Goal: Task Accomplishment & Management: Manage account settings

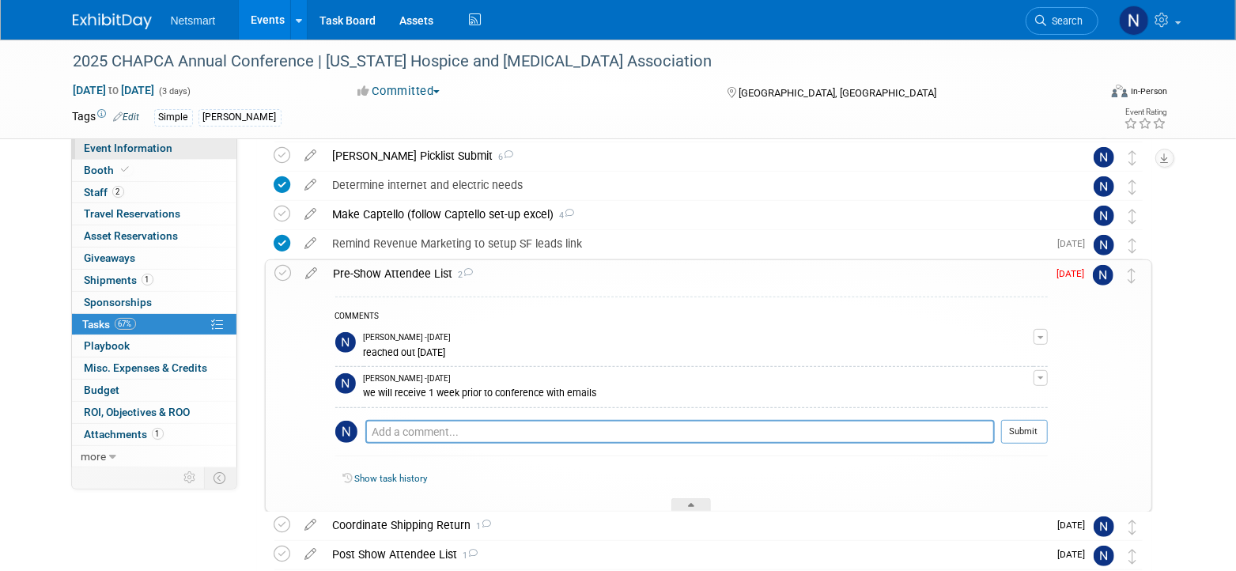
click at [166, 152] on span "Event Information" at bounding box center [129, 148] width 89 height 13
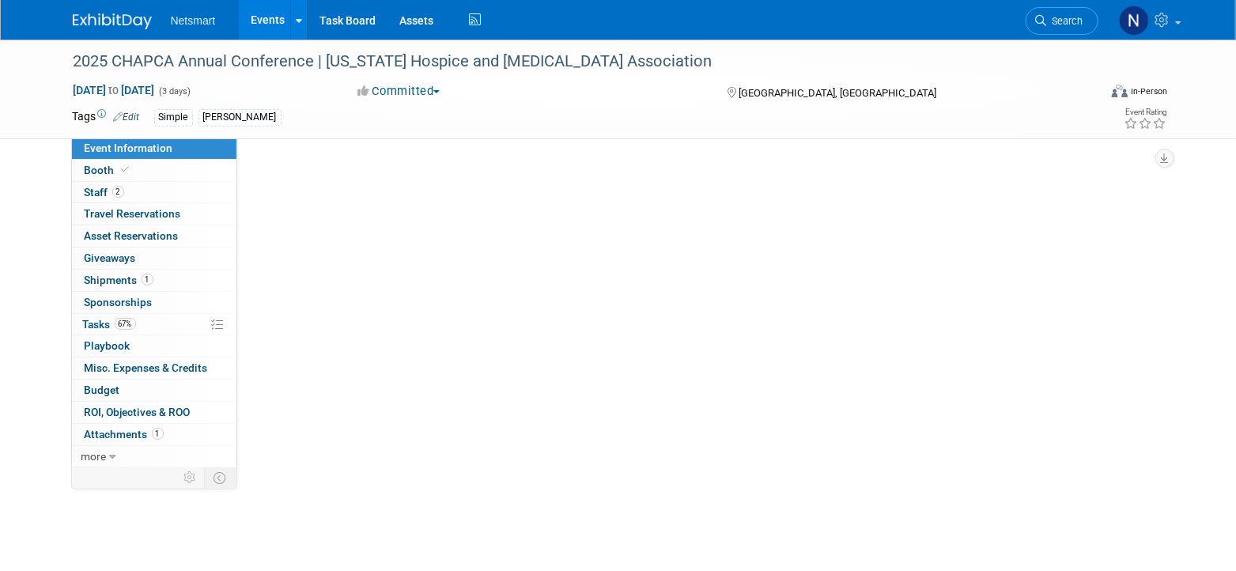
select select "Simple"
select select "3"
select select "No"
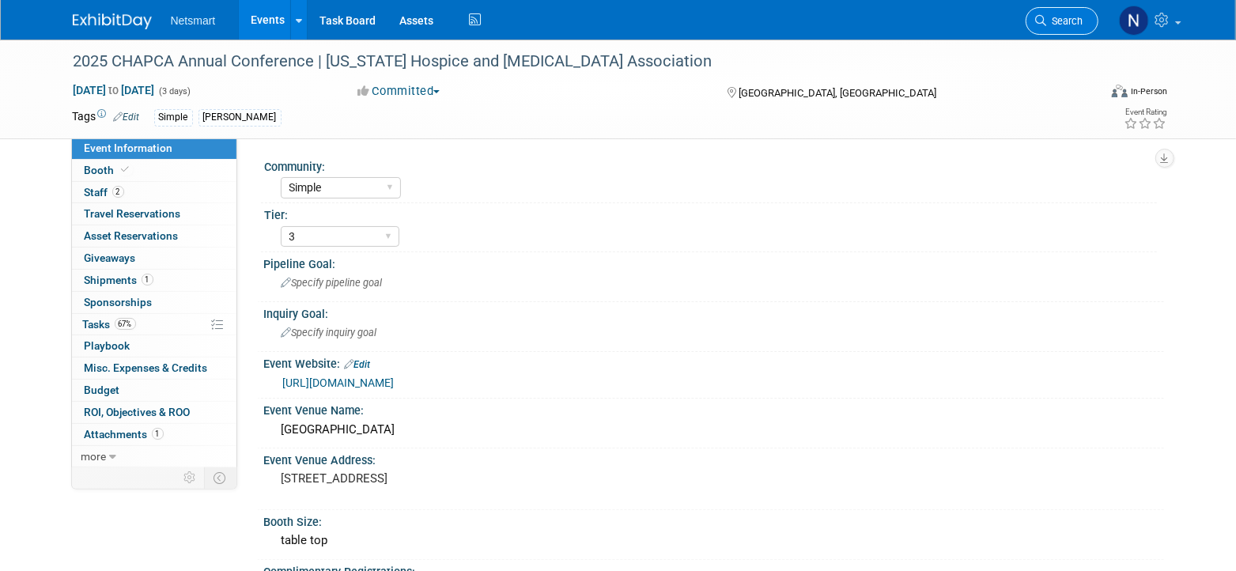
click at [1067, 23] on span "Search" at bounding box center [1065, 21] width 36 height 12
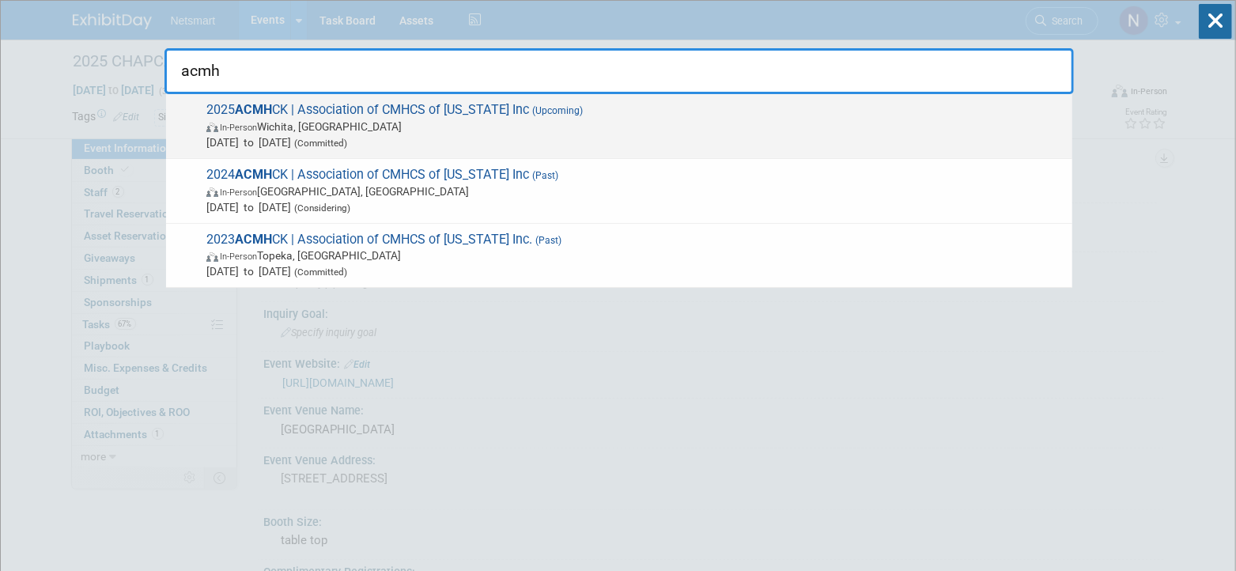
type input "acmh"
click at [257, 128] on span "In-Person" at bounding box center [238, 128] width 37 height 10
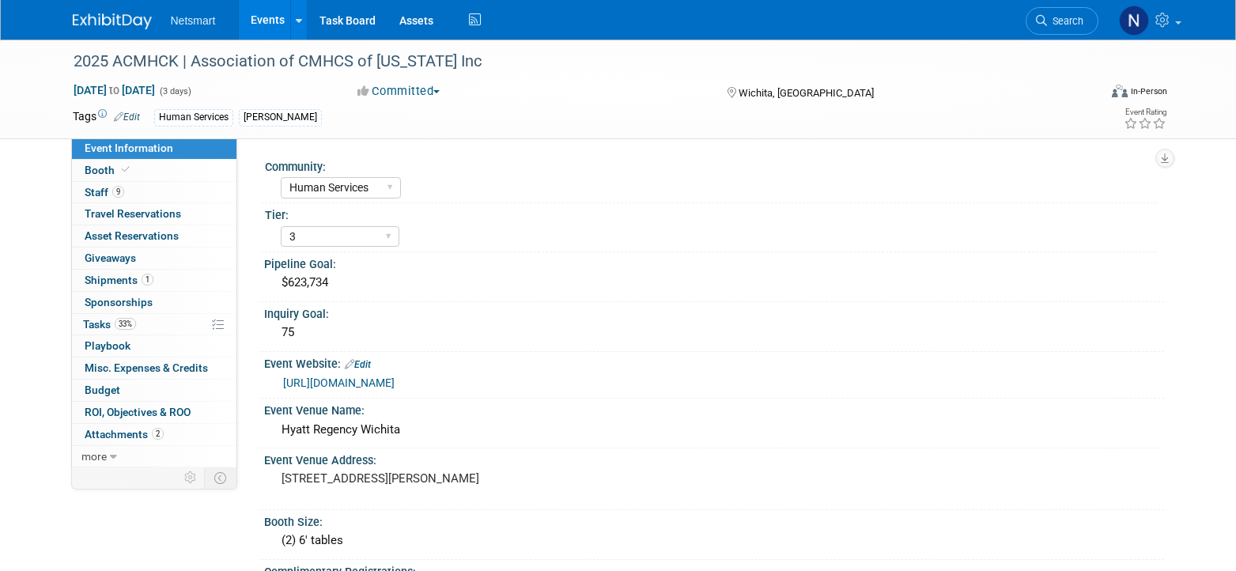
select select "Human Services"
select select "3"
select select "No"
click at [142, 322] on link "33% Tasks 33%" at bounding box center [154, 324] width 164 height 21
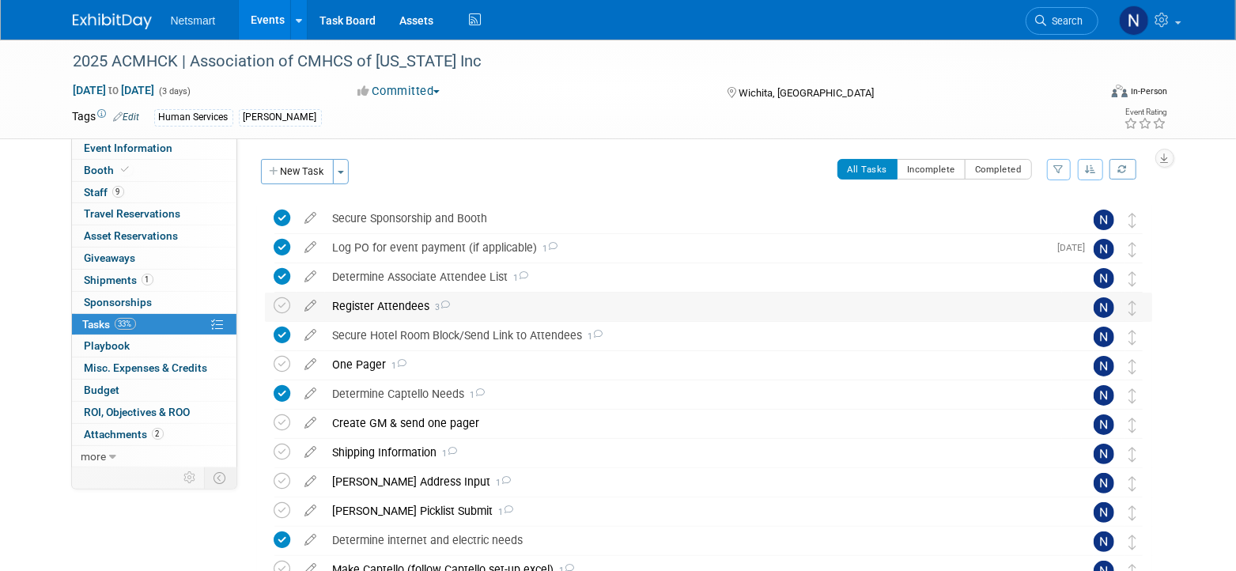
click at [368, 306] on div "Register Attendees 3" at bounding box center [693, 306] width 737 height 27
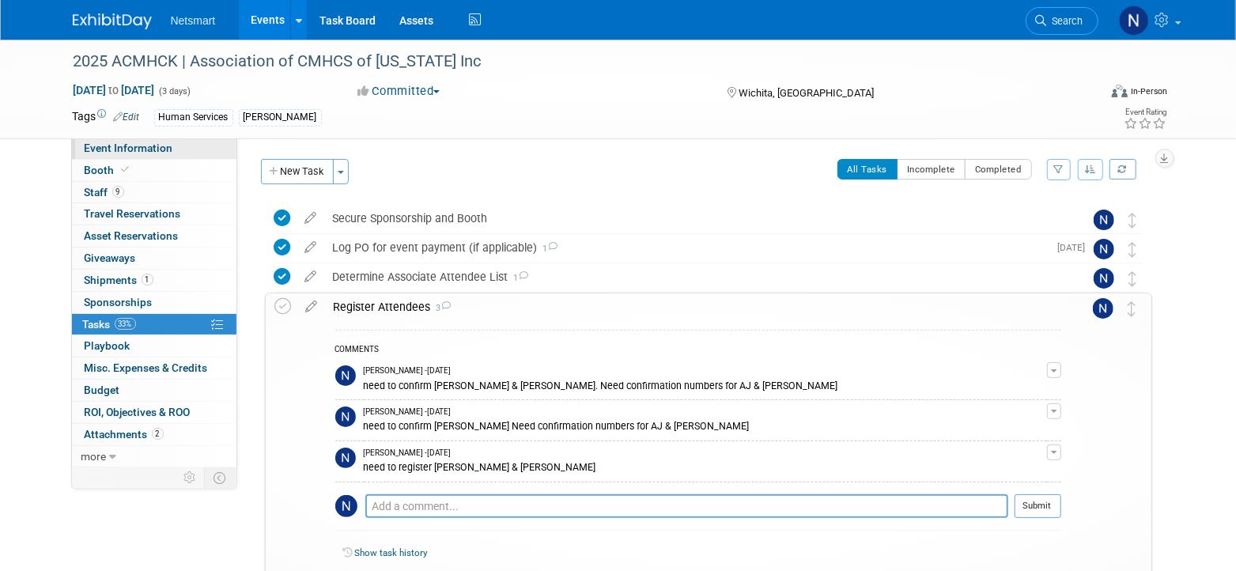
click at [126, 152] on span "Event Information" at bounding box center [129, 148] width 89 height 13
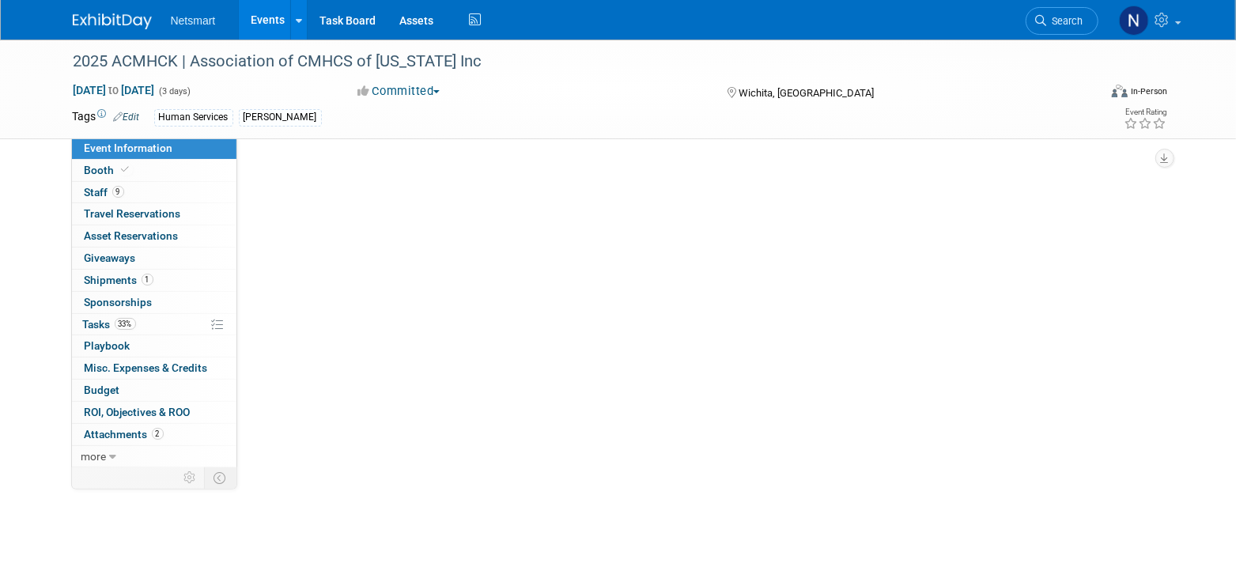
select select "Human Services"
select select "3"
select select "No"
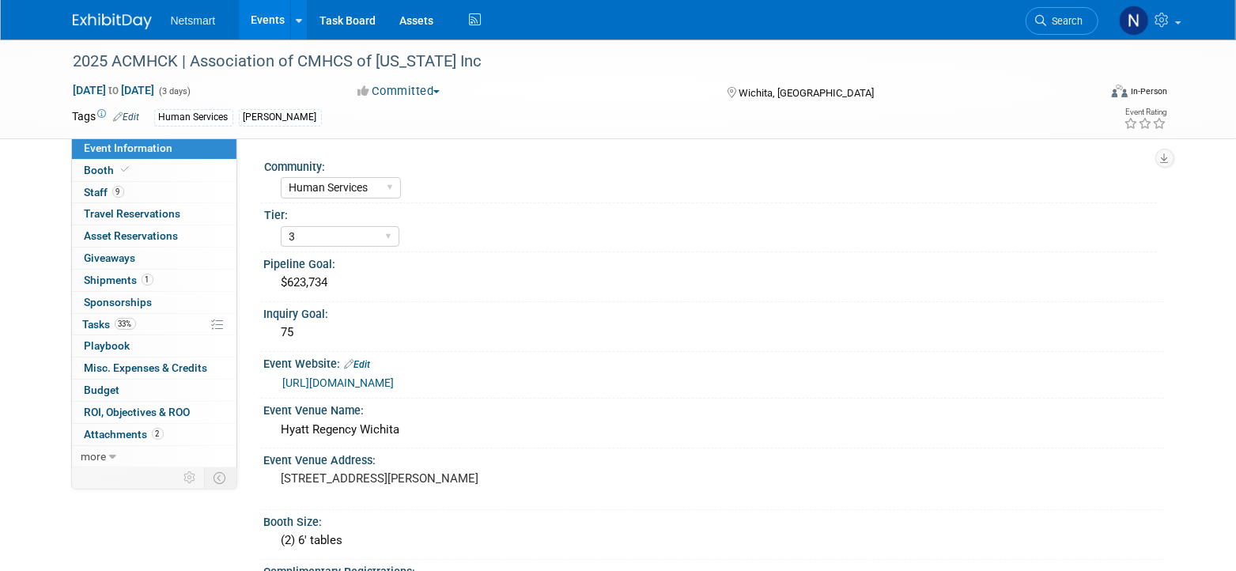
click at [395, 378] on link "https://acmhck.org/annualconference/2025-annual-conference-for-behavioral-healt…" at bounding box center [338, 382] width 111 height 13
click at [154, 183] on link "9 Staff 9" at bounding box center [154, 192] width 164 height 21
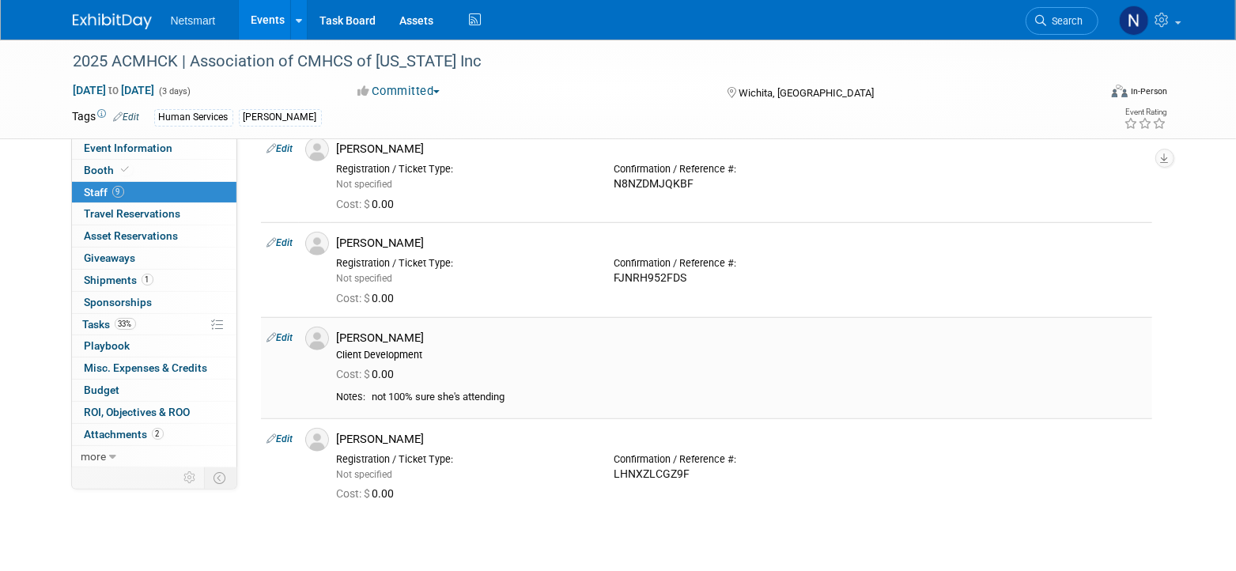
scroll to position [593, 0]
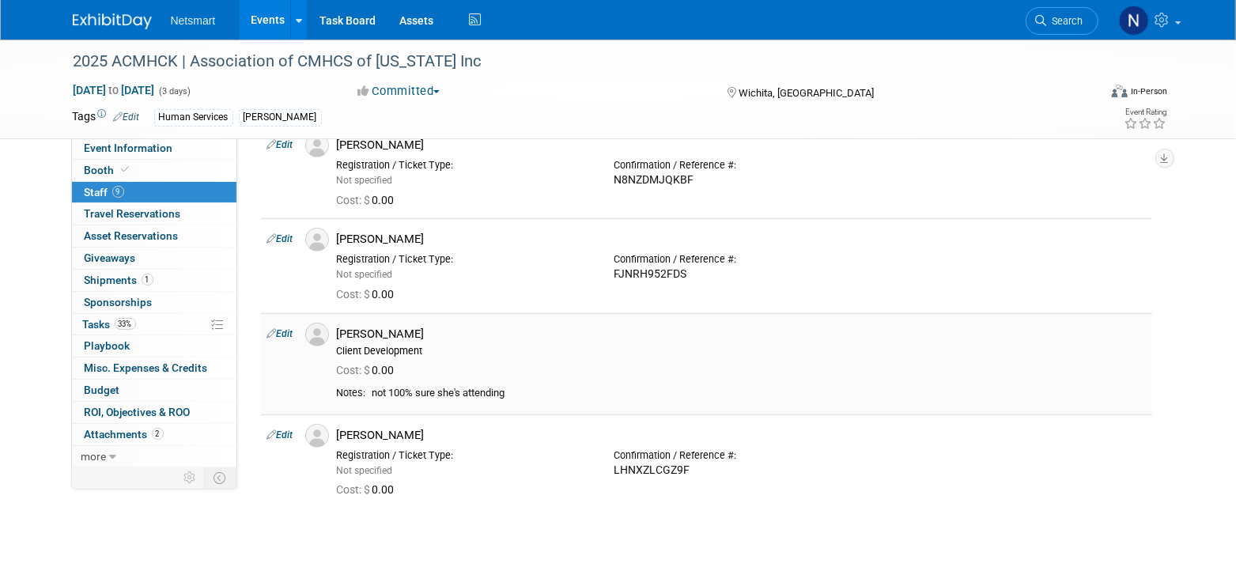
click at [289, 334] on link "Edit" at bounding box center [280, 333] width 26 height 11
select select "c3404b58-2e50-46ba-8edb-afdb046f0e19"
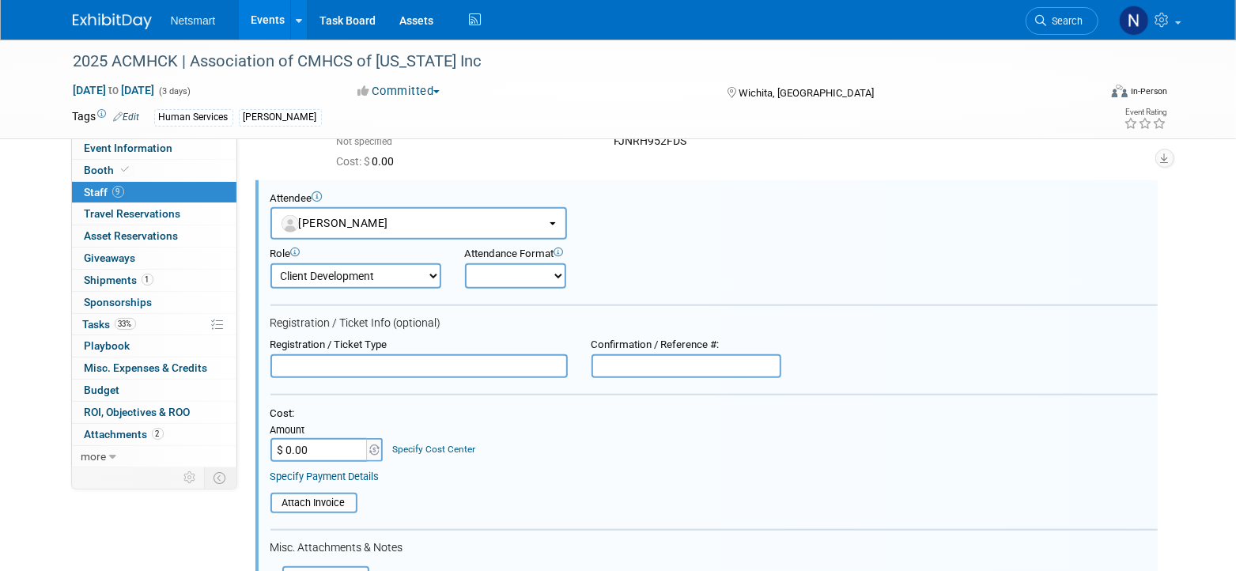
scroll to position [0, 0]
click at [642, 357] on input "text" at bounding box center [686, 366] width 190 height 24
paste input "PPNQC67YC9C"
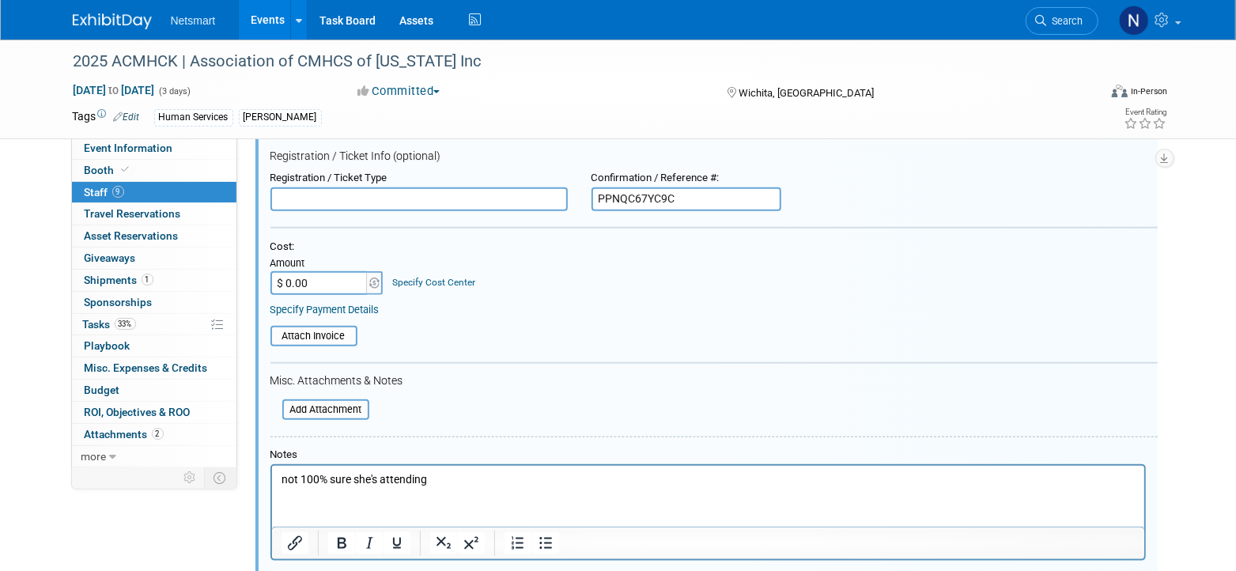
scroll to position [924, 0]
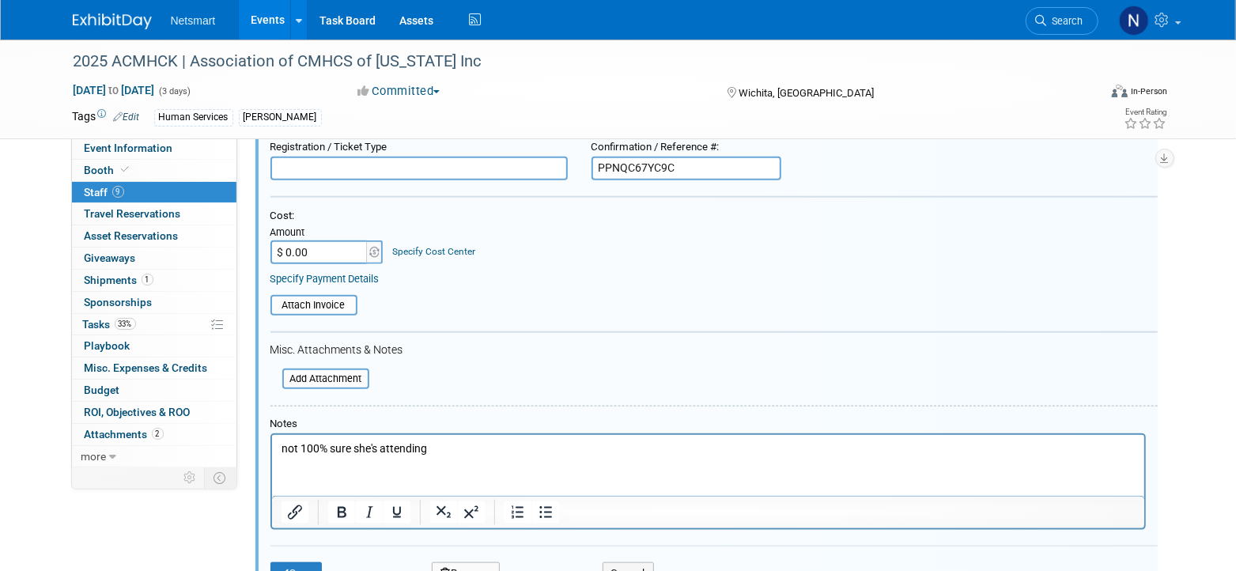
type input "PPNQC67YC9C"
click at [480, 446] on p "not 100% sure she's attending" at bounding box center [708, 448] width 854 height 16
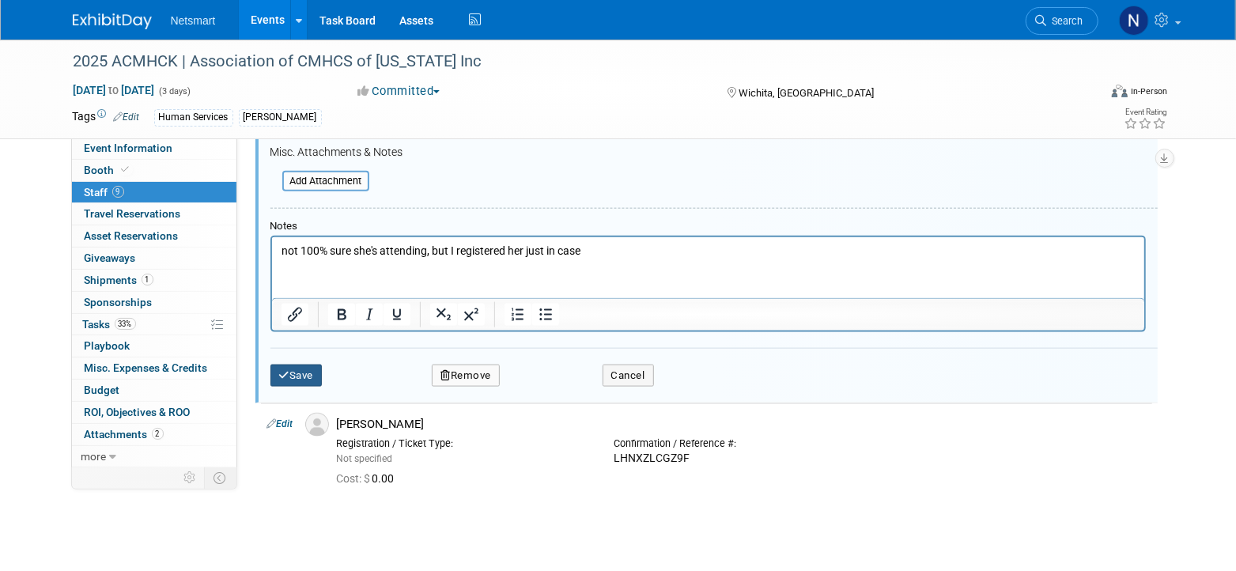
click at [289, 365] on button "Save" at bounding box center [296, 376] width 52 height 22
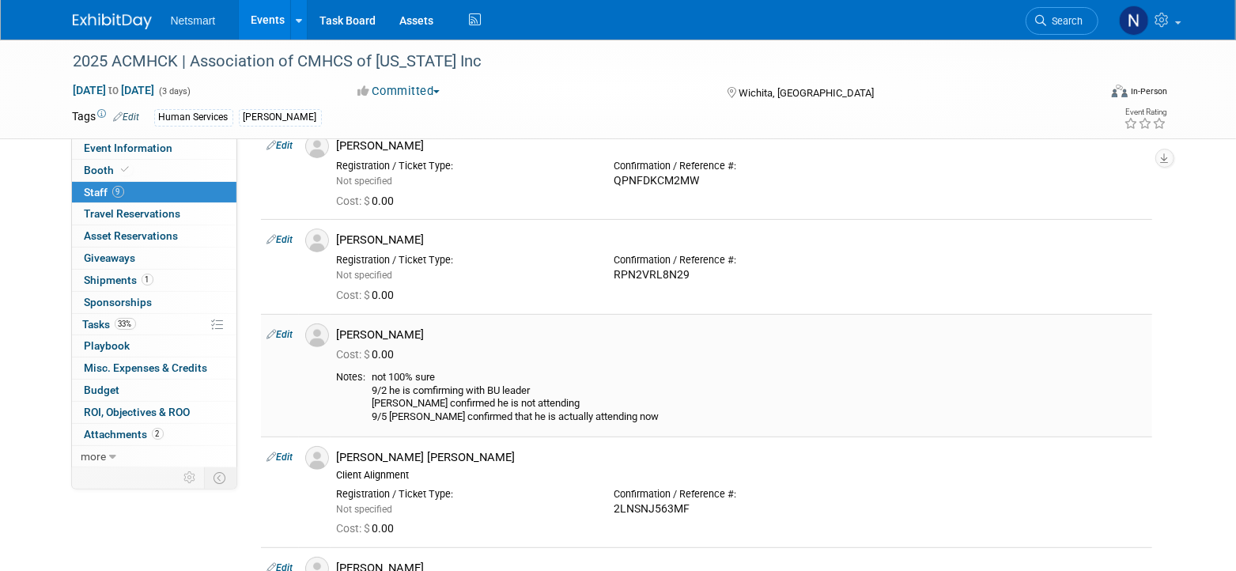
scroll to position [197, 0]
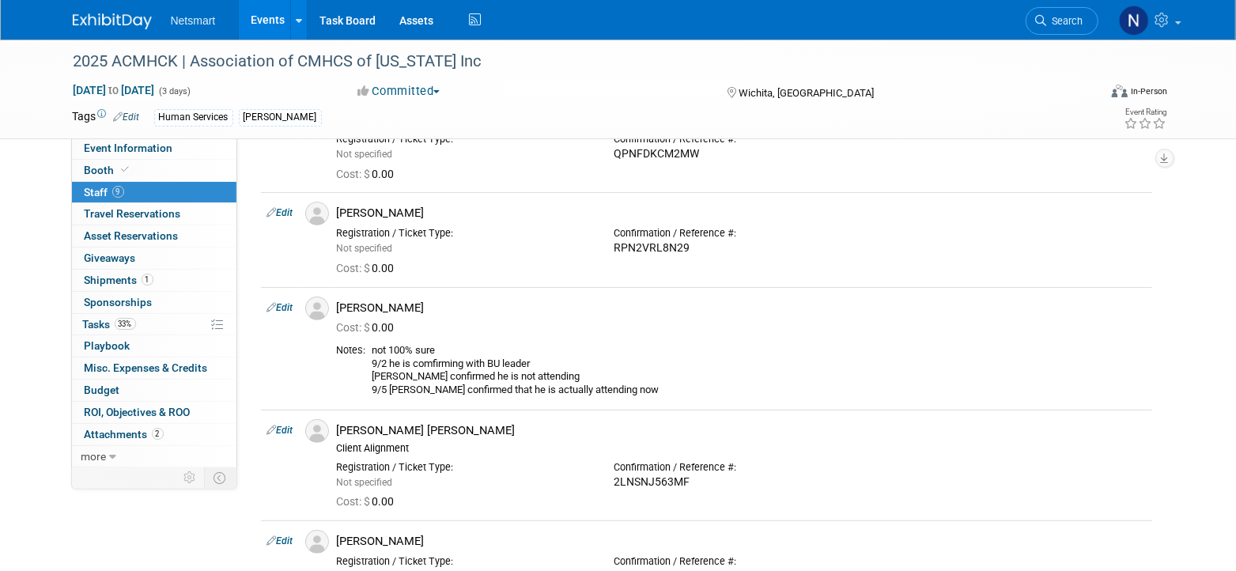
click at [286, 306] on link "Edit" at bounding box center [280, 307] width 26 height 11
select select "1a57397f-468d-4931-bb41-cfed2ddec414"
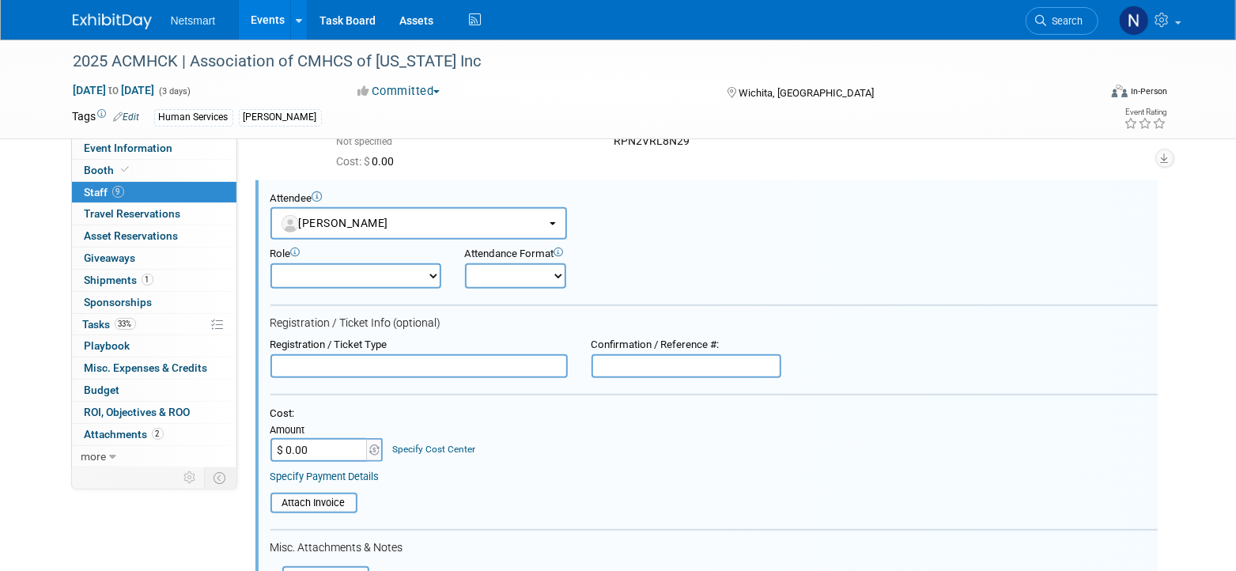
scroll to position [0, 0]
click at [652, 368] on input "text" at bounding box center [686, 366] width 190 height 24
paste input "JYN8Y22MVTF"
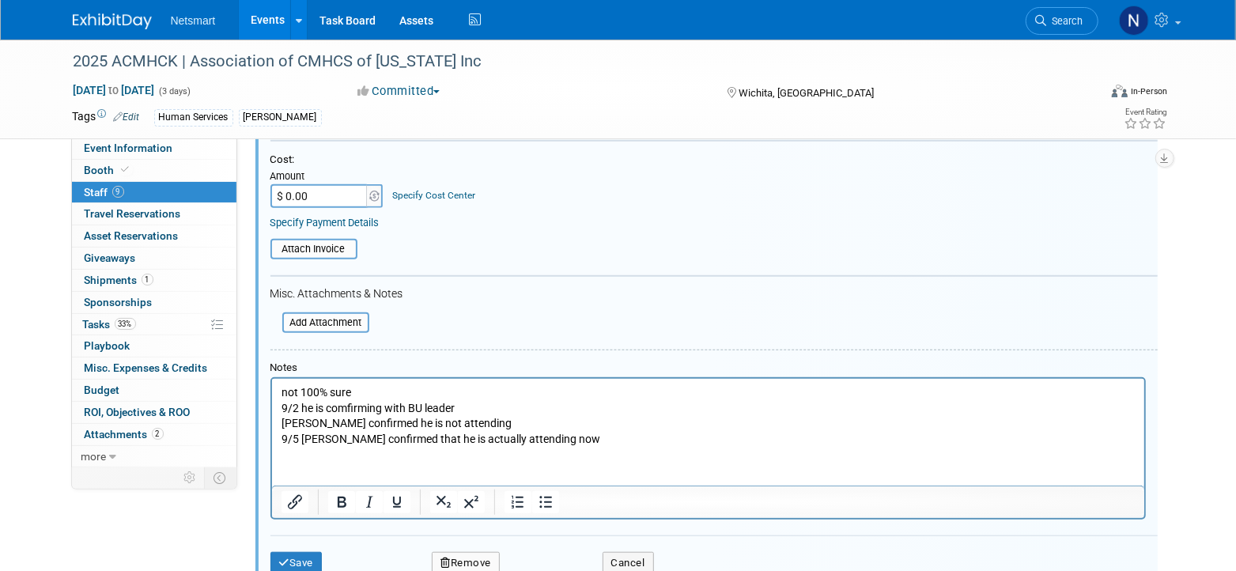
scroll to position [601, 0]
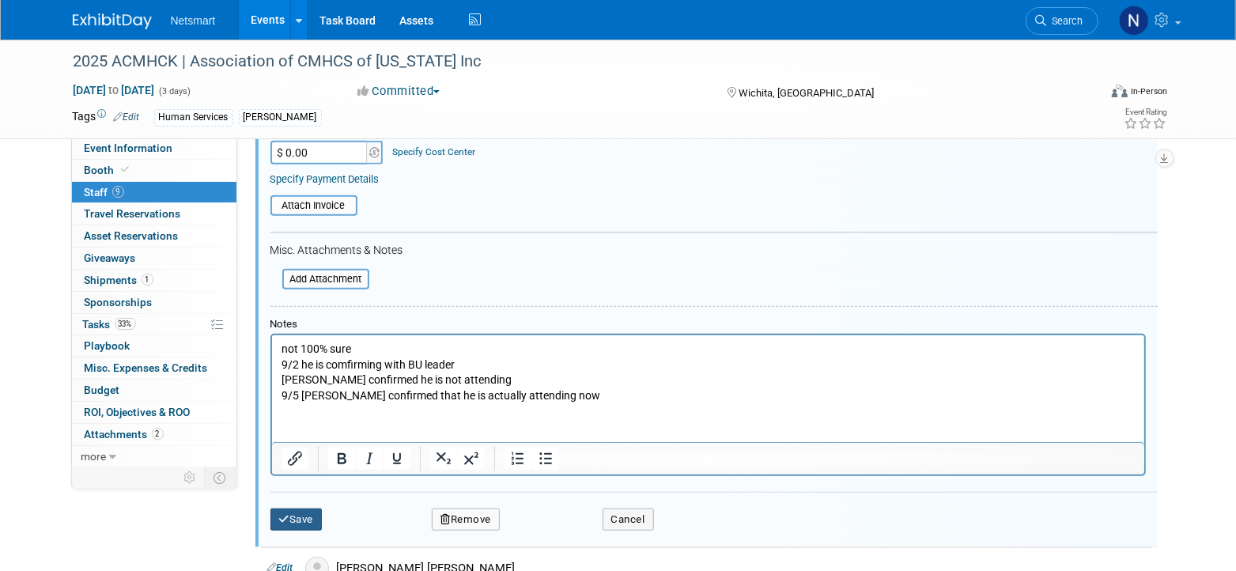
type input "JYN8Y22MVTF"
click at [301, 516] on button "Save" at bounding box center [296, 519] width 52 height 22
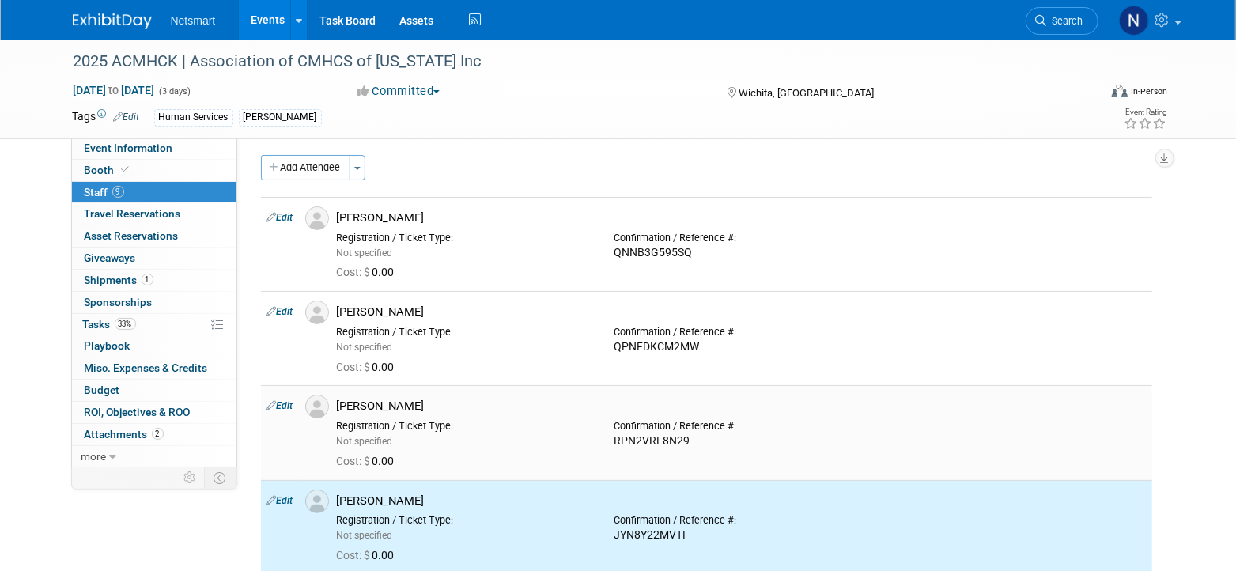
scroll to position [0, 0]
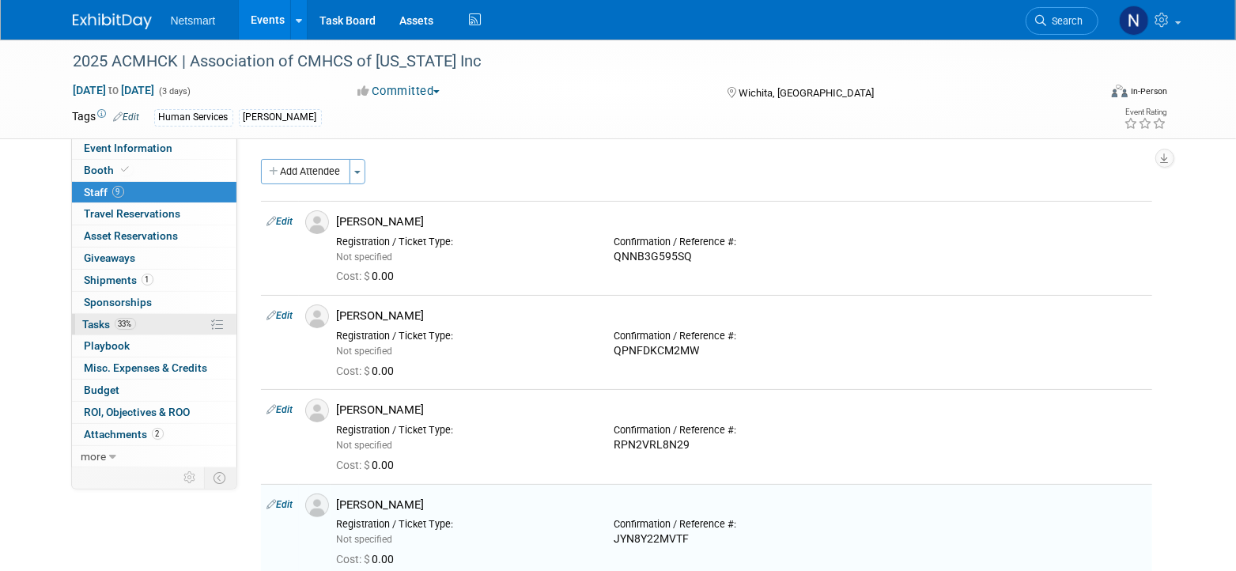
click at [141, 327] on link "33% Tasks 33%" at bounding box center [154, 324] width 164 height 21
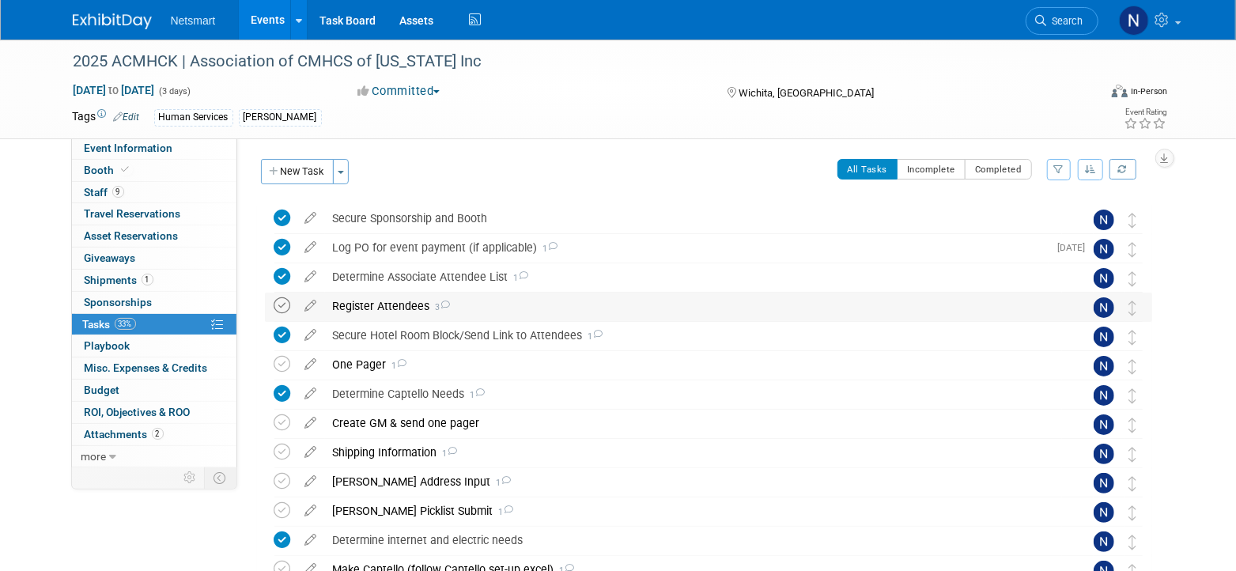
click at [278, 304] on icon at bounding box center [282, 305] width 17 height 17
click at [390, 308] on div "Register Attendees 3" at bounding box center [693, 306] width 737 height 27
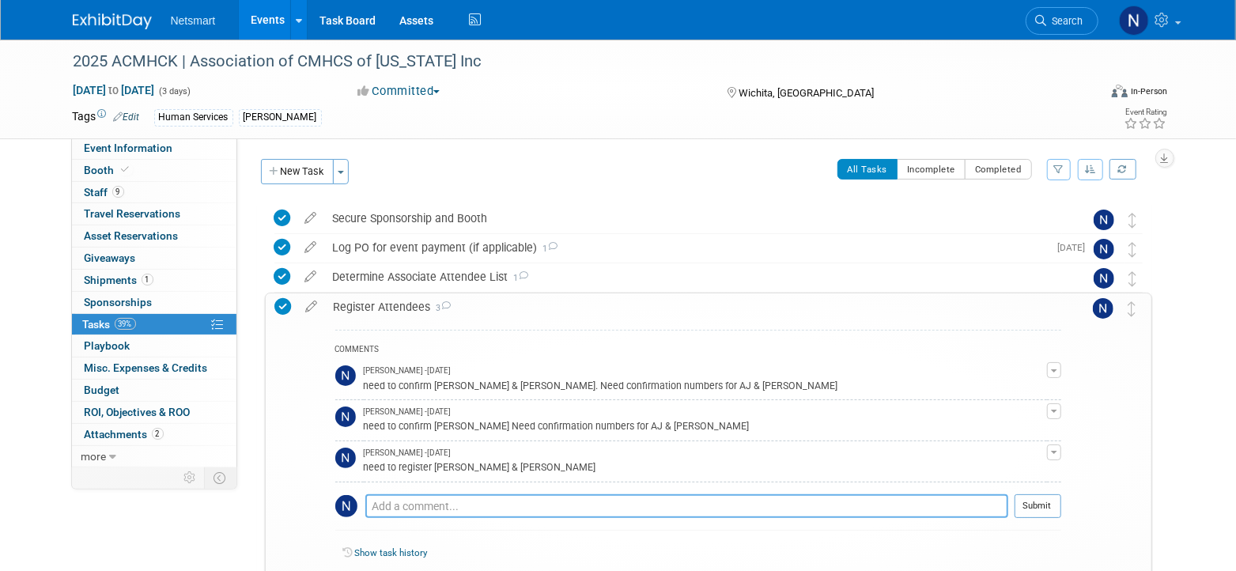
click at [419, 505] on textarea at bounding box center [686, 506] width 643 height 24
drag, startPoint x: 512, startPoint y: 460, endPoint x: 399, endPoint y: 470, distance: 112.7
click at [399, 470] on div "need to register Julie & Andrew" at bounding box center [705, 466] width 683 height 15
copy div "register Julie & Andrew"
click at [413, 506] on textarea at bounding box center [686, 506] width 643 height 24
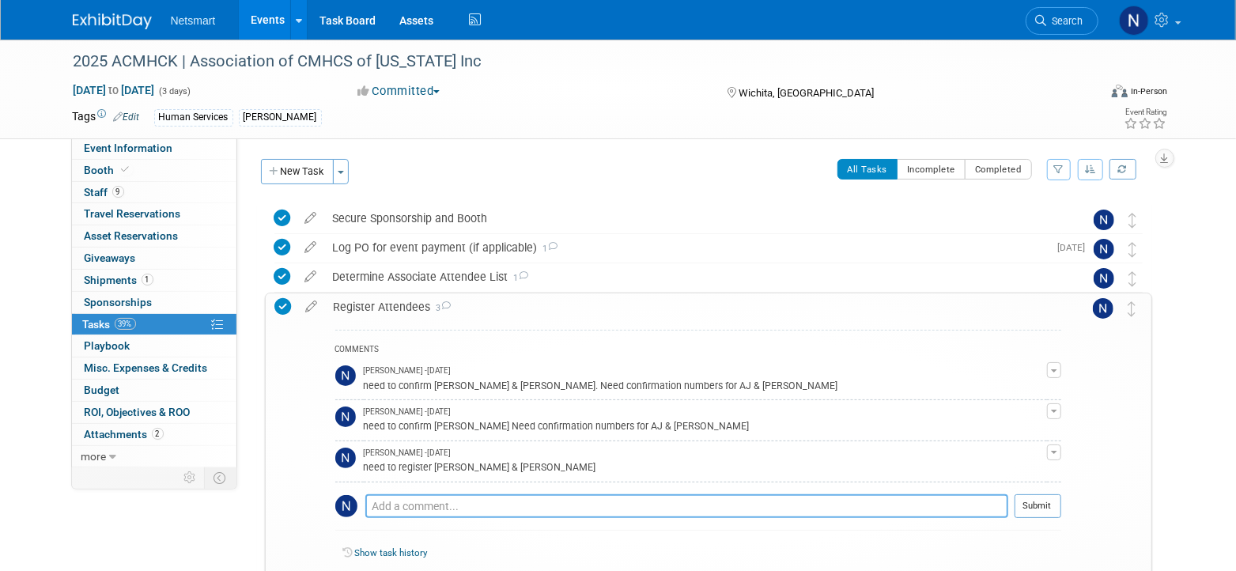
paste textarea "register Julie & Andrew"
click at [408, 505] on textarea "register Julie & Andrew" at bounding box center [686, 505] width 643 height 23
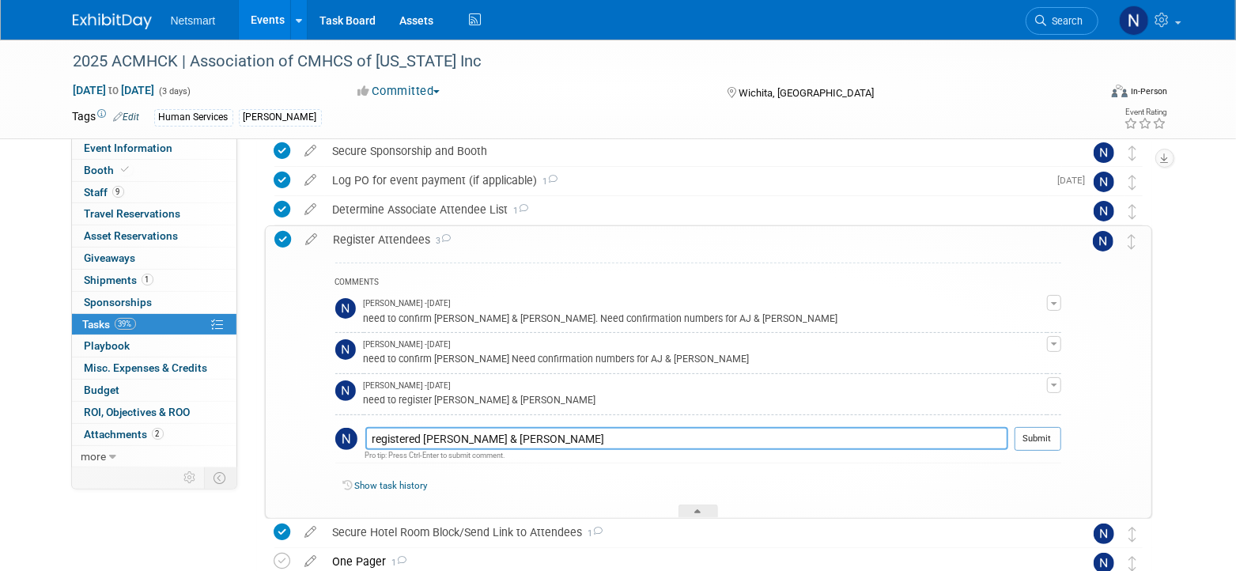
scroll to position [98, 0]
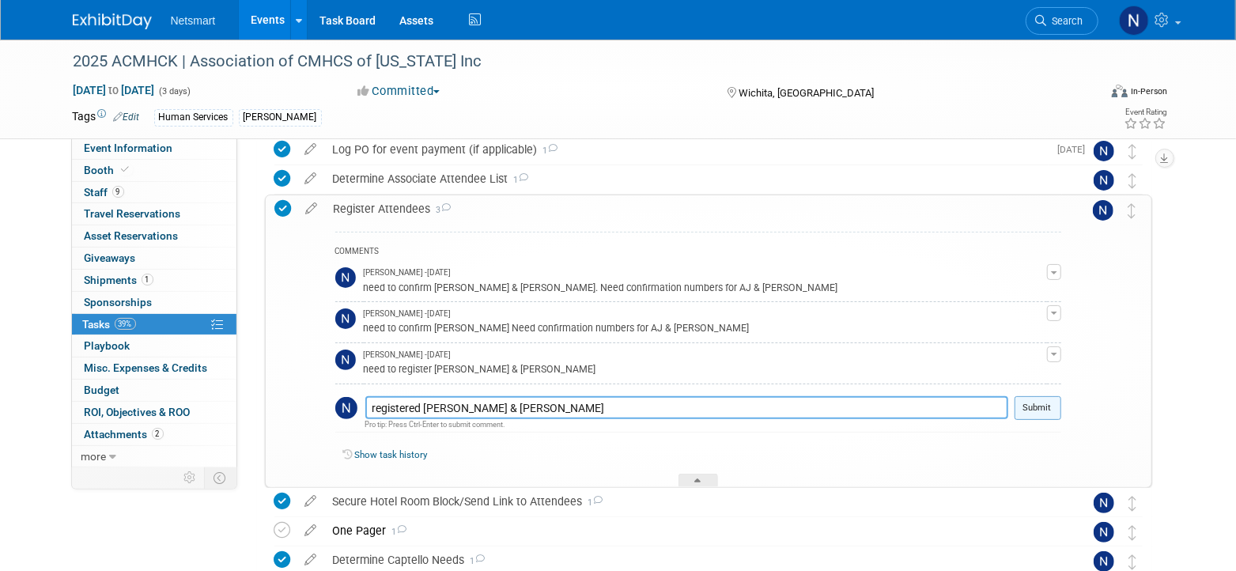
type textarea "registered Julie & Andrew"
click at [1048, 405] on button "Submit" at bounding box center [1037, 408] width 47 height 24
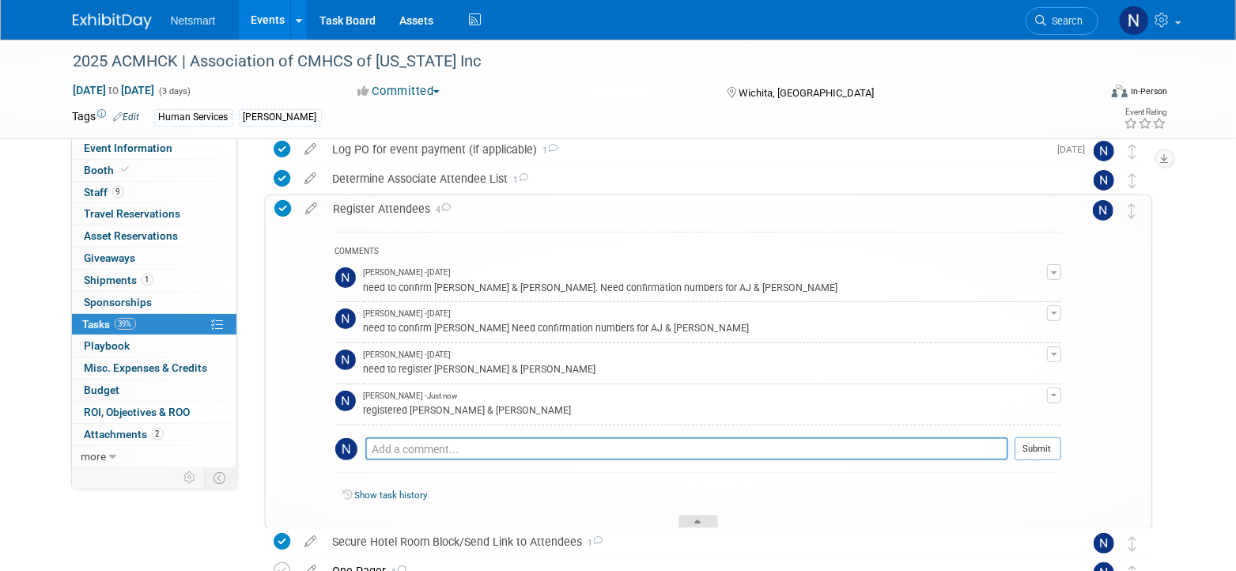
click at [701, 516] on div at bounding box center [698, 521] width 40 height 13
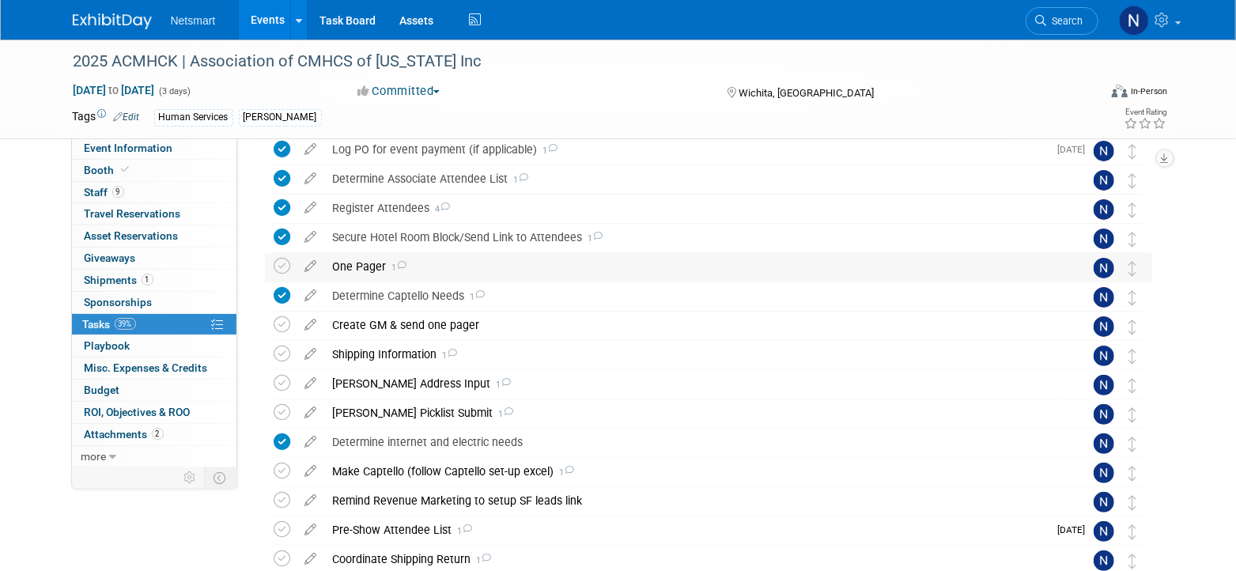
click at [364, 264] on div "One Pager 1" at bounding box center [693, 266] width 737 height 27
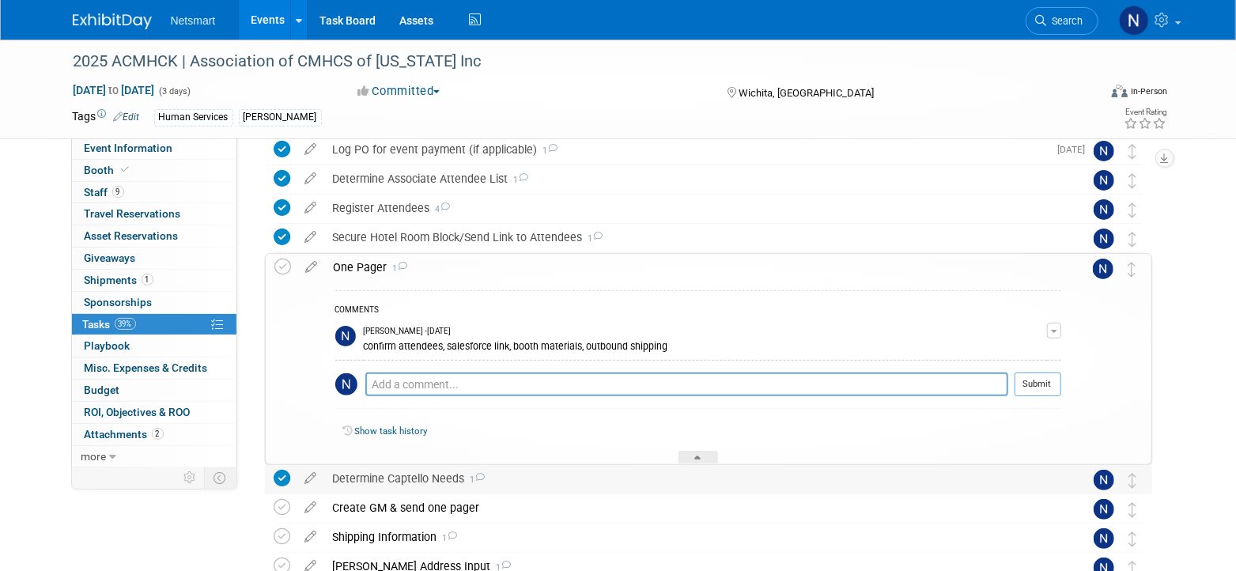
drag, startPoint x: 708, startPoint y: 450, endPoint x: 700, endPoint y: 484, distance: 34.9
click at [708, 448] on div "COMMENTS Nina Finn - 8 days ago confirm attendees, salesforce link, booth mater…" at bounding box center [693, 372] width 735 height 183
